Goal: Task Accomplishment & Management: Use online tool/utility

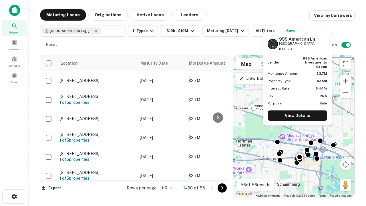
click at [346, 81] on button "Zoom in" at bounding box center [345, 80] width 11 height 11
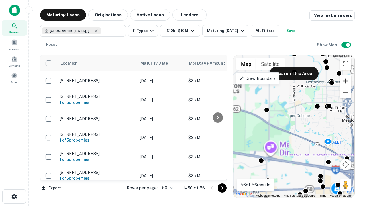
click at [346, 81] on button "Zoom in" at bounding box center [345, 80] width 11 height 11
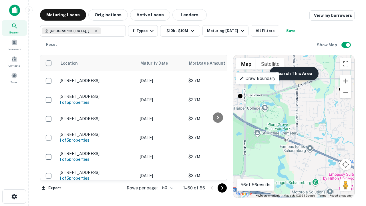
click at [294, 74] on button "Search This Area" at bounding box center [294, 74] width 49 height 14
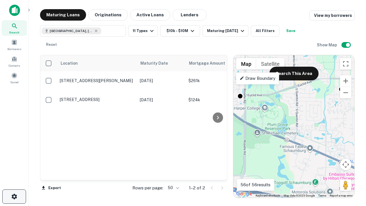
click at [14, 197] on icon "button" at bounding box center [14, 196] width 7 height 7
